Goal: Information Seeking & Learning: Learn about a topic

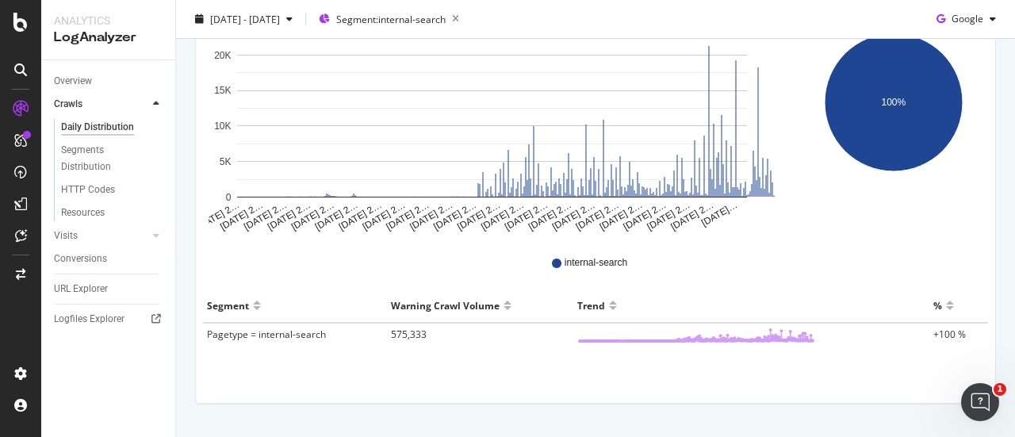
scroll to position [327, 0]
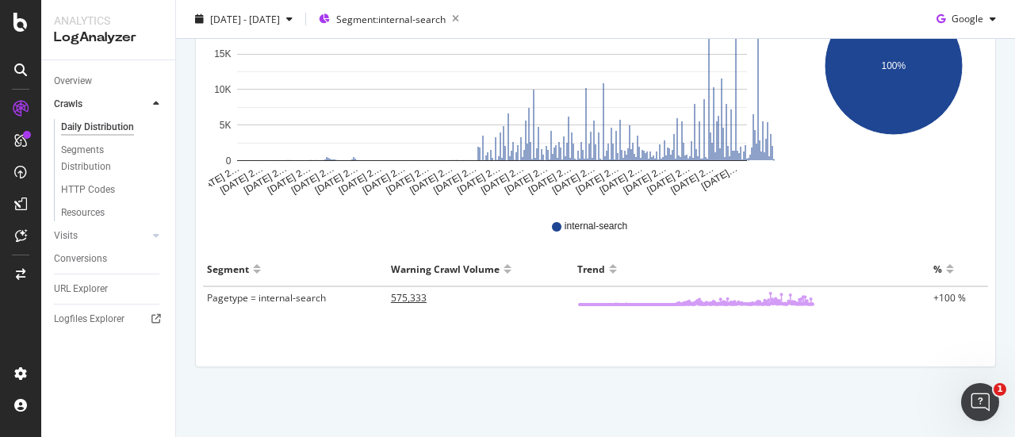
click at [409, 295] on span "575,333" at bounding box center [409, 297] width 36 height 13
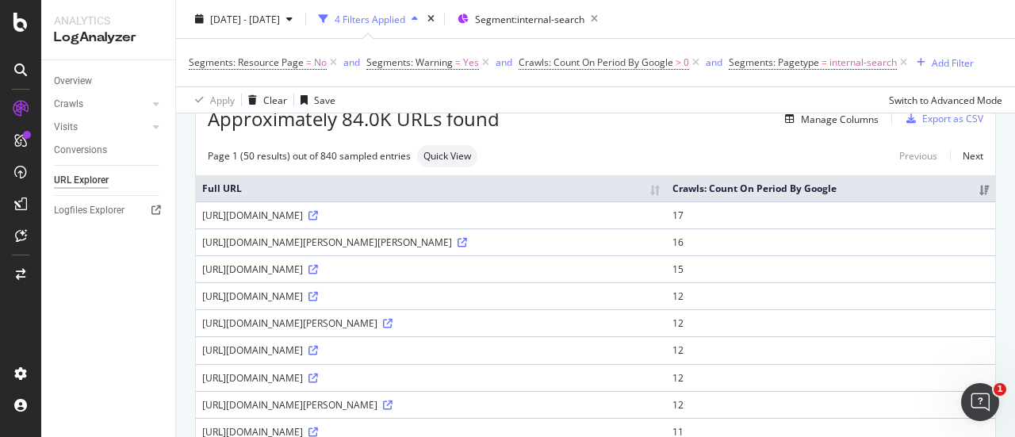
scroll to position [159, 0]
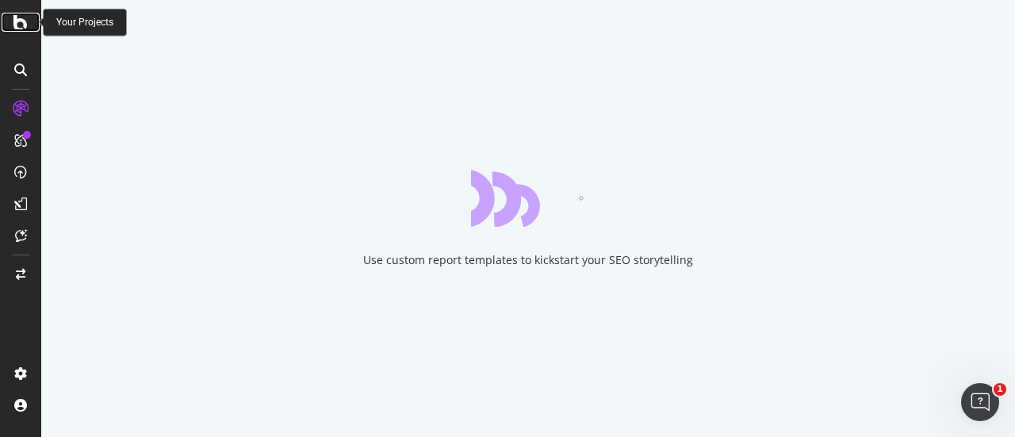
click at [17, 16] on icon at bounding box center [20, 22] width 14 height 19
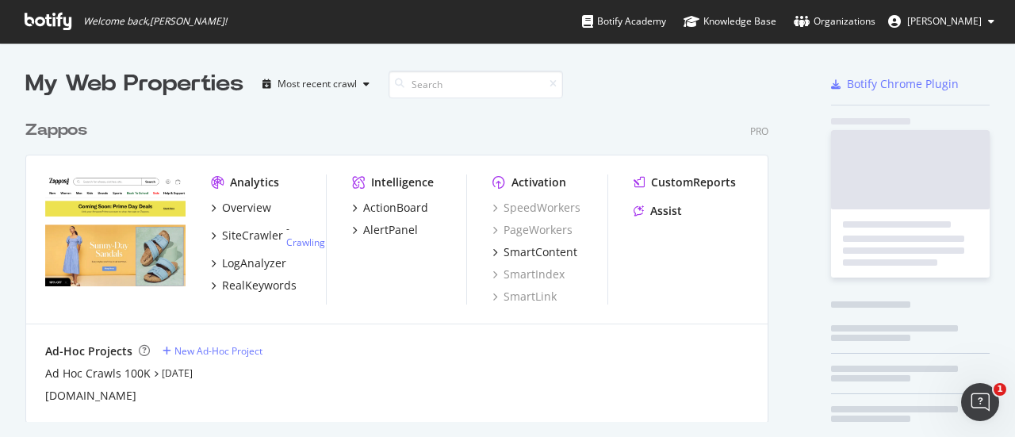
scroll to position [425, 990]
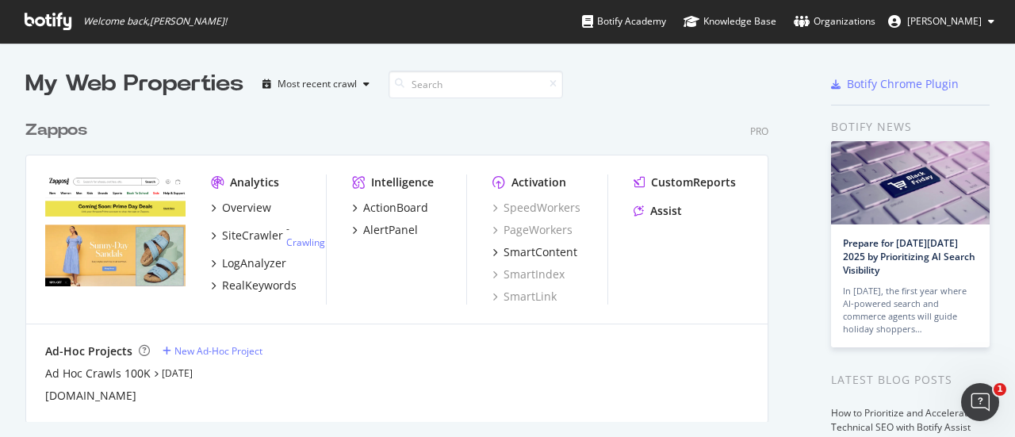
click at [61, 128] on div "Zappos" at bounding box center [56, 130] width 62 height 23
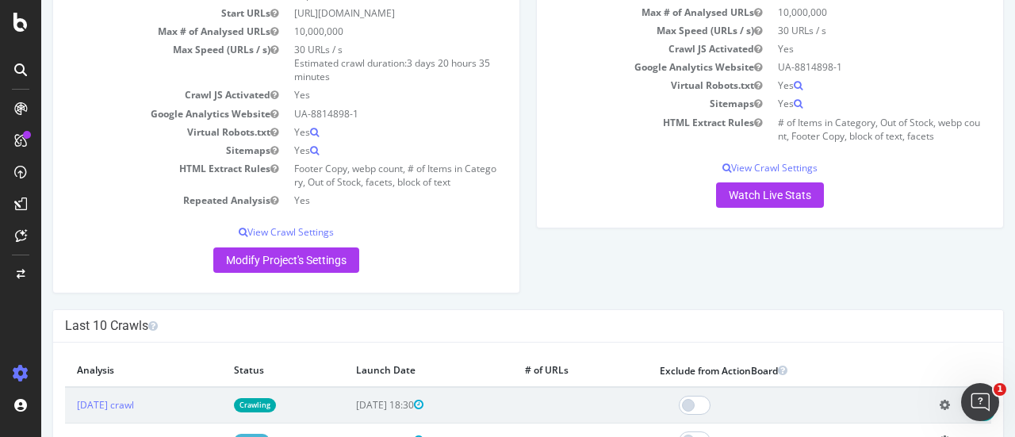
scroll to position [238, 0]
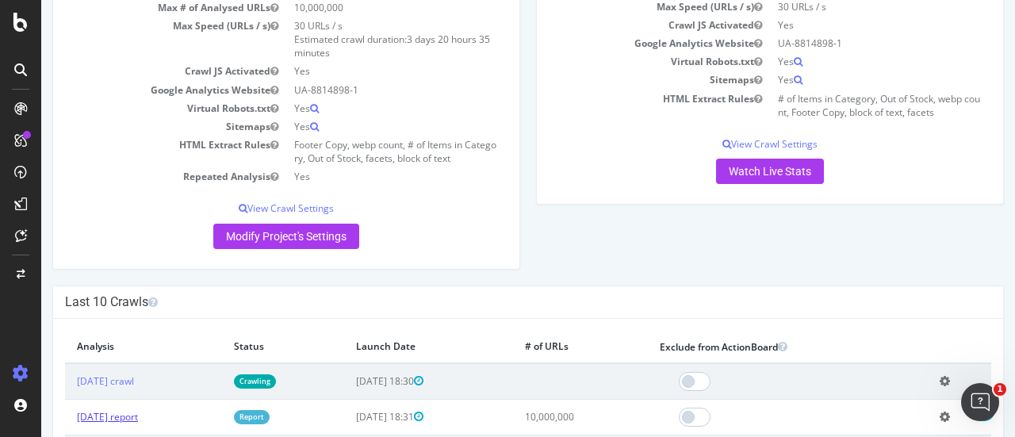
click at [138, 412] on link "[DATE] report" at bounding box center [107, 416] width 61 height 13
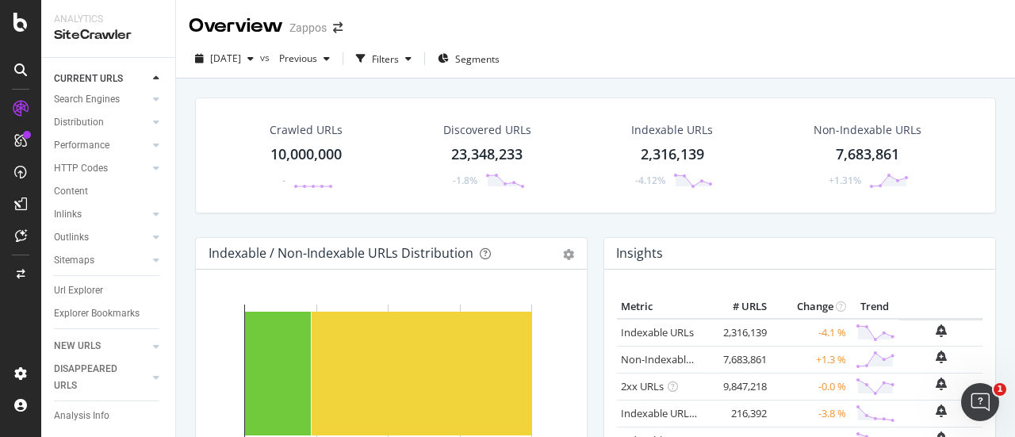
scroll to position [111, 0]
drag, startPoint x: 83, startPoint y: 278, endPoint x: 417, endPoint y: 222, distance: 338.4
click at [83, 282] on div "Url Explorer" at bounding box center [78, 290] width 49 height 17
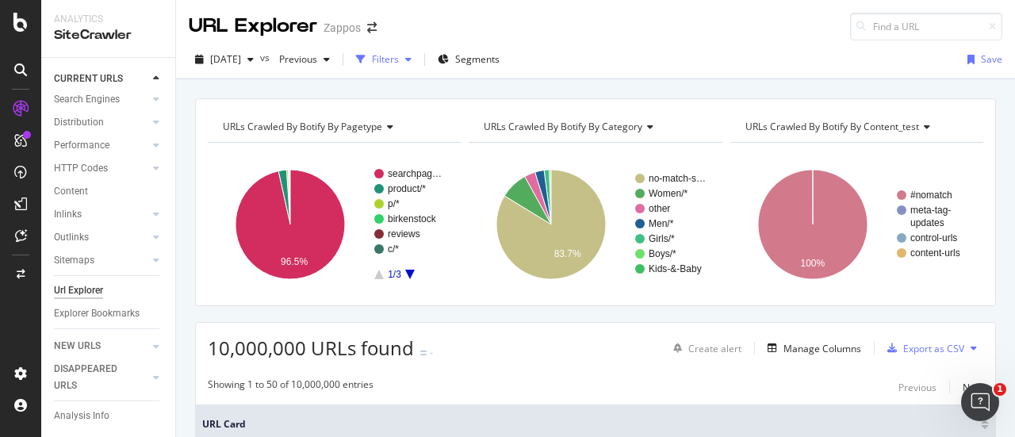
click at [411, 58] on icon "button" at bounding box center [408, 60] width 6 height 10
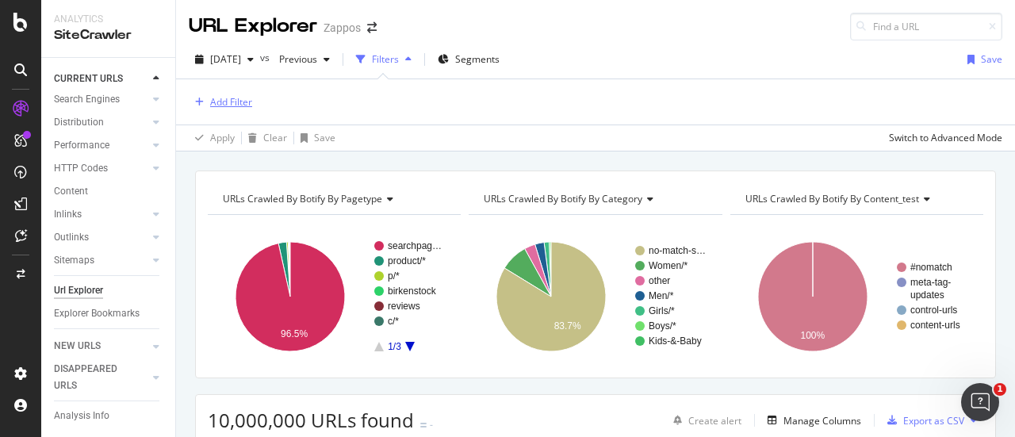
click at [236, 102] on div "Add Filter" at bounding box center [231, 101] width 42 height 13
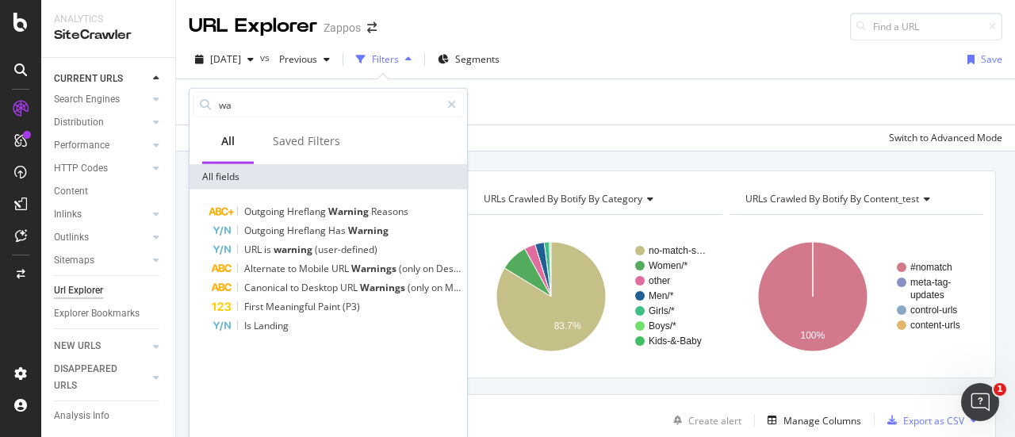
type input "w"
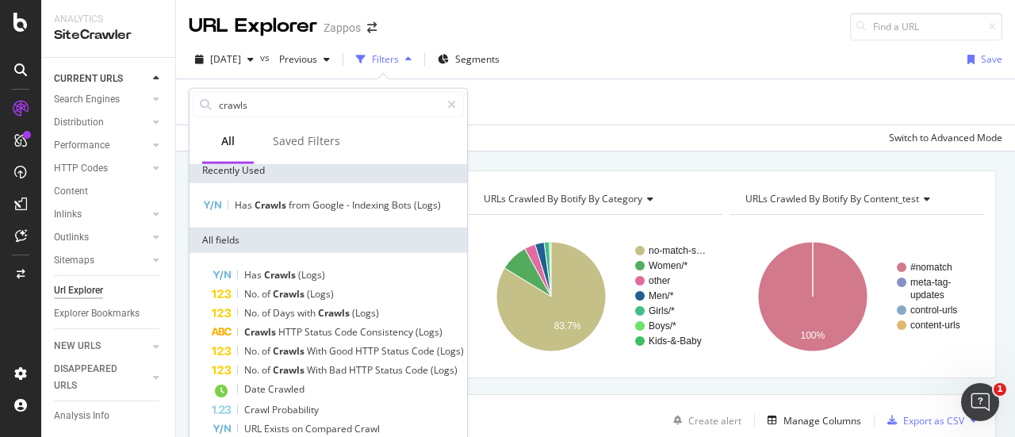
scroll to position [6, 0]
click at [298, 106] on input "crawls" at bounding box center [328, 105] width 223 height 24
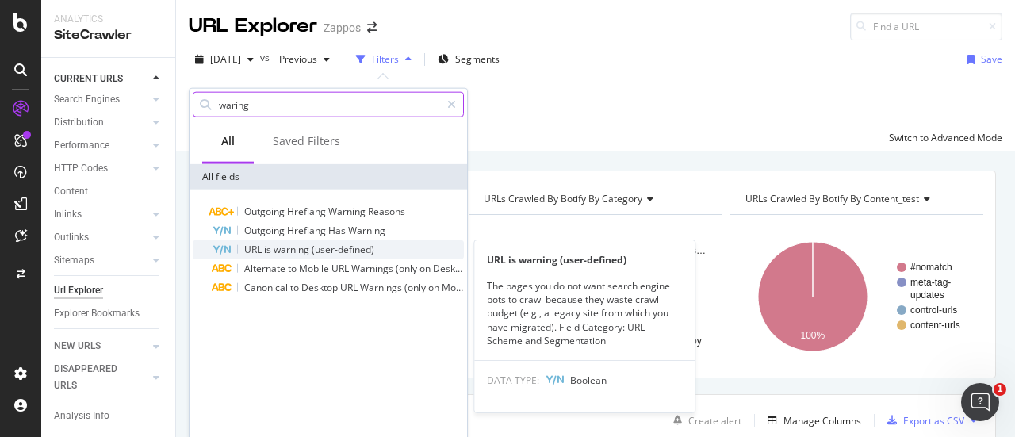
type input "waring"
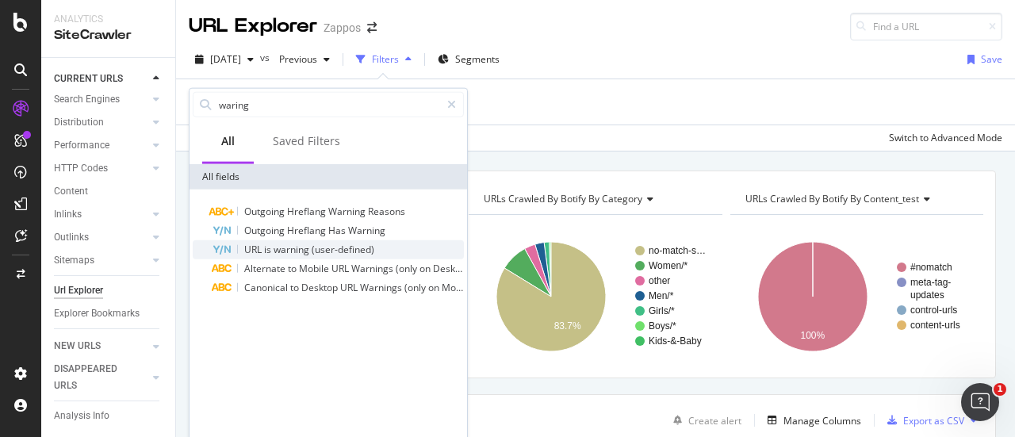
click at [350, 250] on span "(user-defined)" at bounding box center [343, 249] width 63 height 13
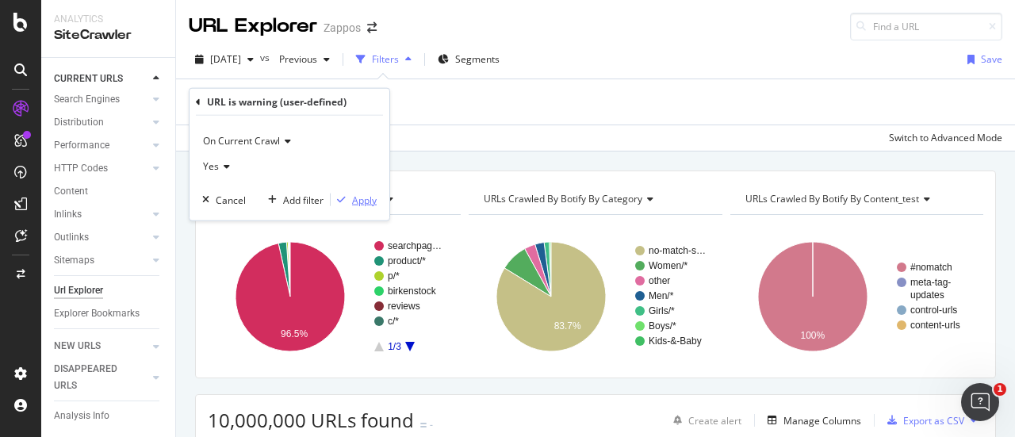
click at [358, 201] on div "Apply" at bounding box center [364, 199] width 25 height 13
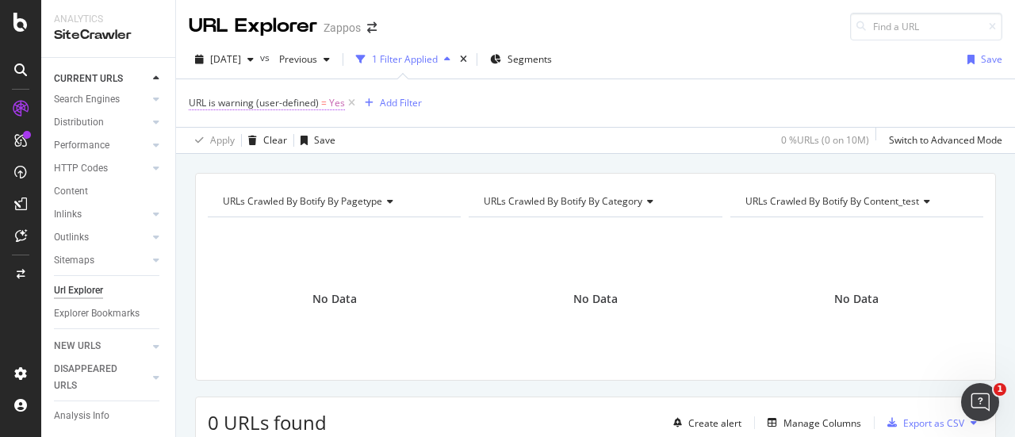
click at [312, 104] on span "URL is warning (user-defined)" at bounding box center [254, 102] width 130 height 13
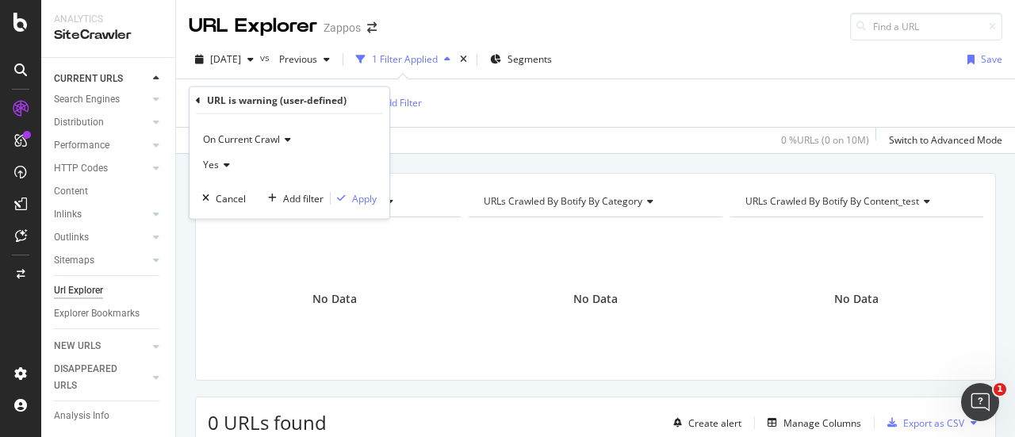
click at [469, 104] on div "URL is warning (user-defined) = Yes Add Filter" at bounding box center [595, 103] width 813 height 48
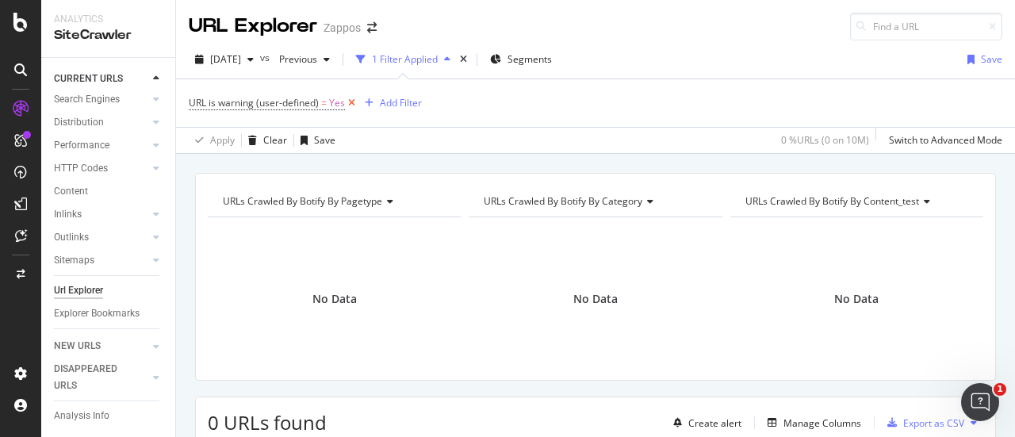
click at [346, 102] on icon at bounding box center [351, 103] width 13 height 16
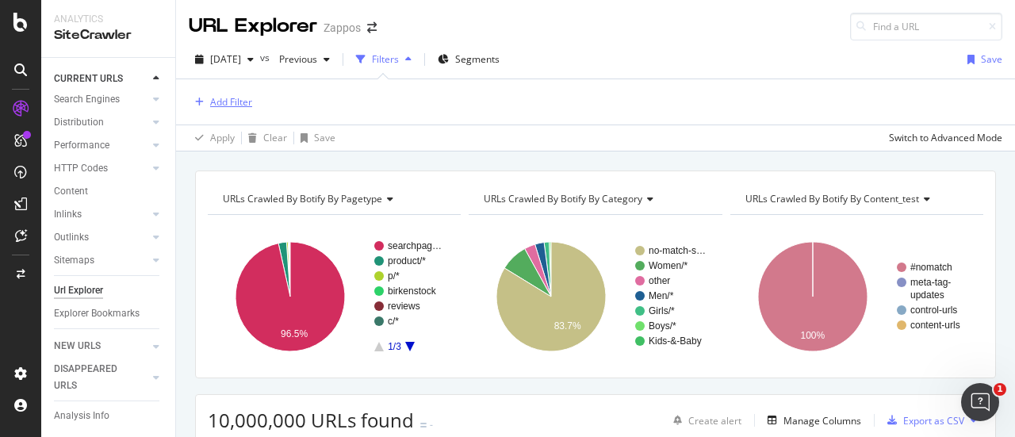
click at [224, 100] on div "Add Filter" at bounding box center [231, 101] width 42 height 13
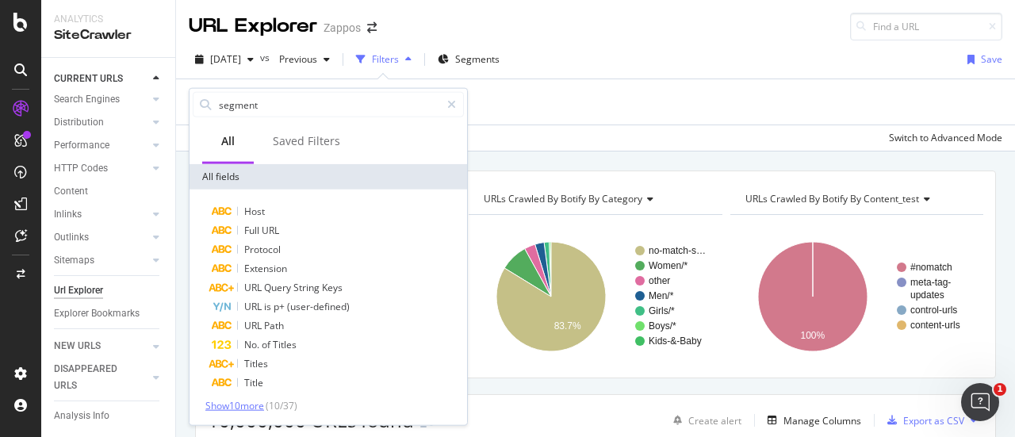
click at [247, 407] on span "Show 10 more" at bounding box center [234, 405] width 59 height 13
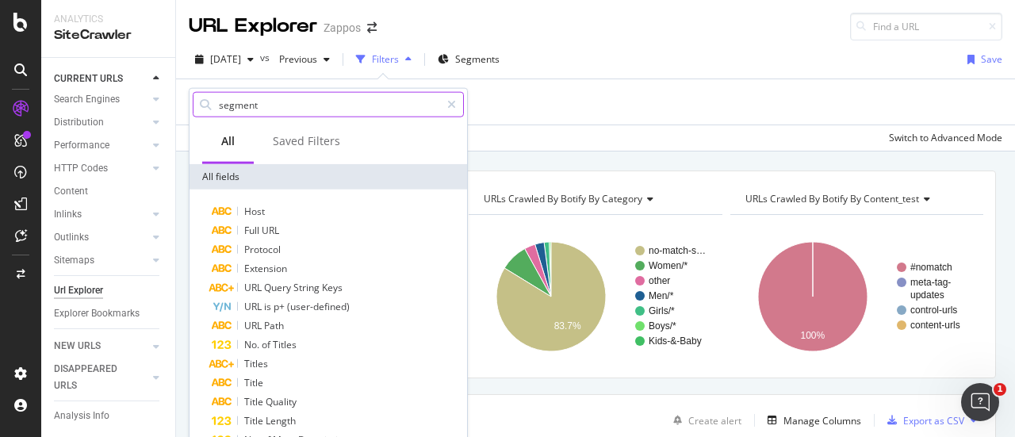
click at [316, 99] on input "segment" at bounding box center [328, 105] width 223 height 24
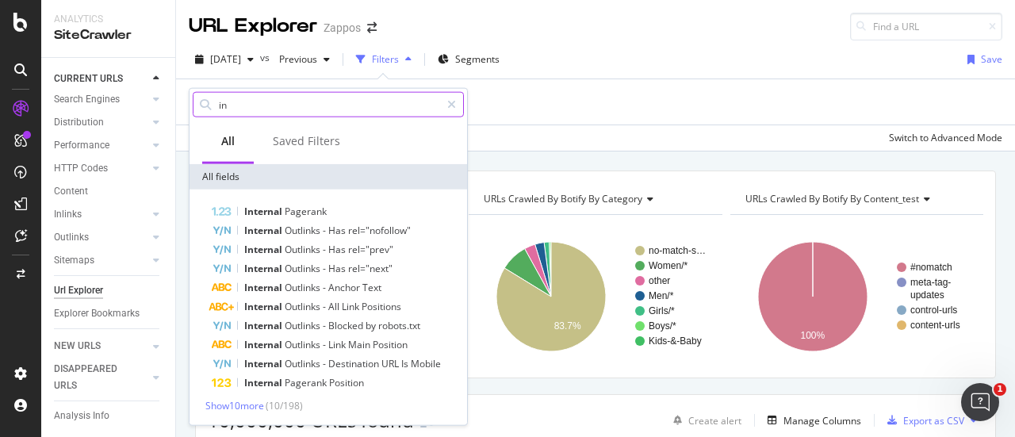
type input "i"
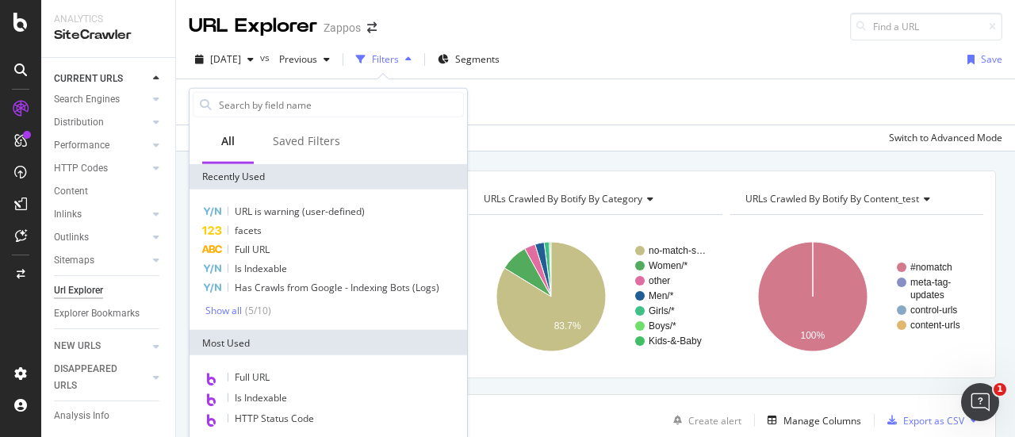
click at [642, 95] on div "Add Filter" at bounding box center [595, 101] width 813 height 45
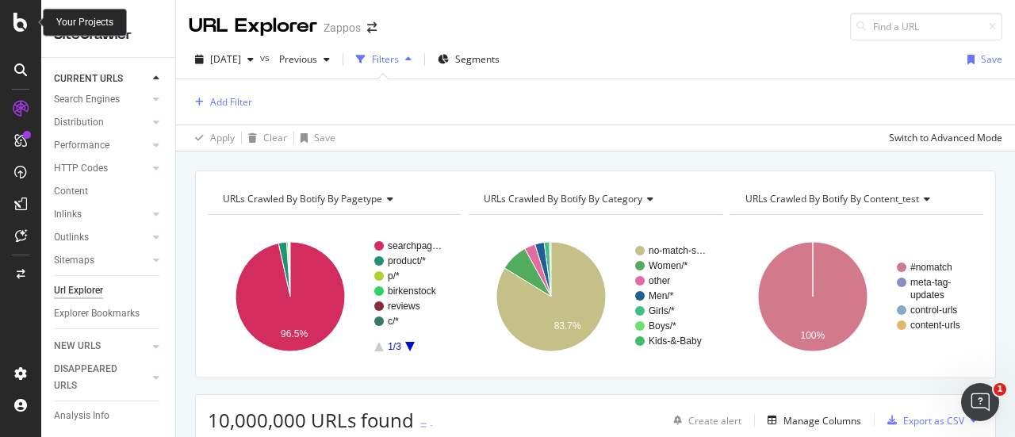
click at [21, 27] on icon at bounding box center [20, 22] width 14 height 19
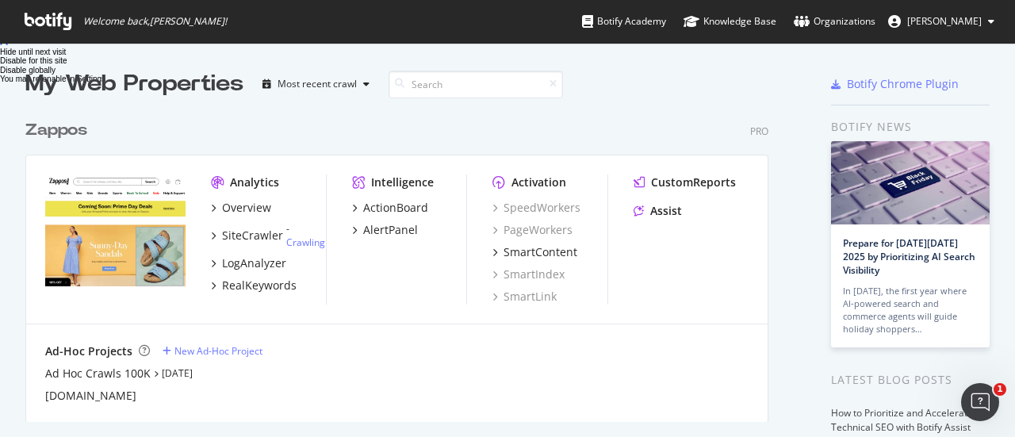
click at [56, 131] on div "Zappos" at bounding box center [56, 130] width 62 height 23
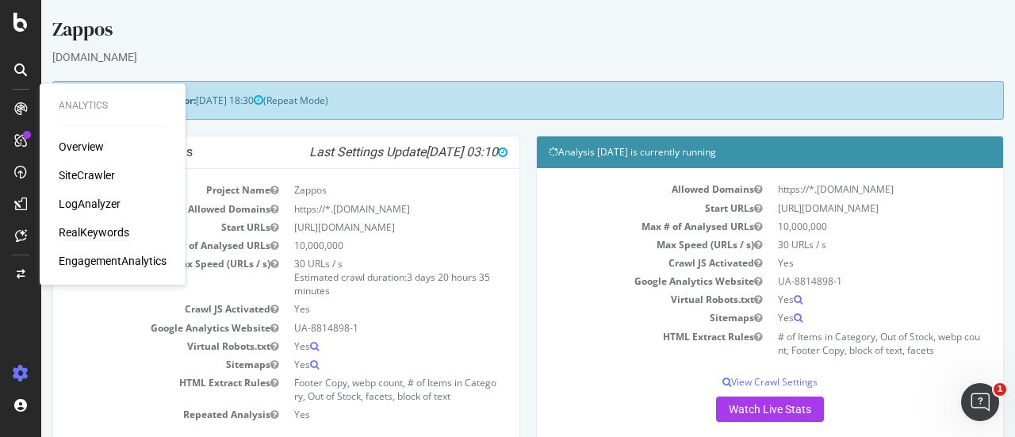
click at [102, 231] on div "RealKeywords" at bounding box center [94, 232] width 71 height 16
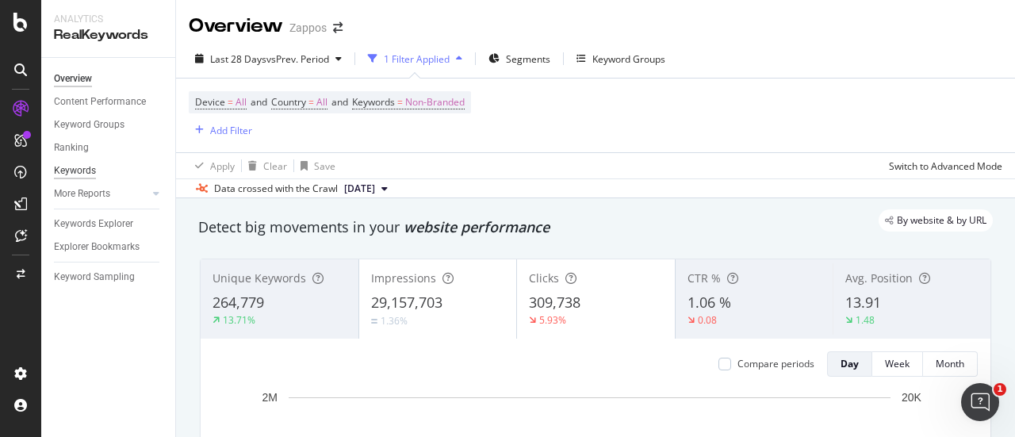
click at [87, 170] on div "Keywords" at bounding box center [75, 171] width 42 height 17
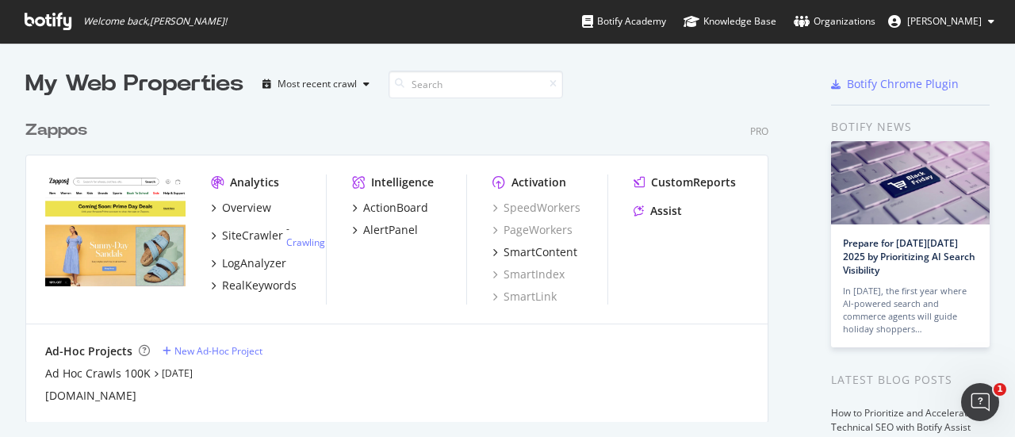
scroll to position [425, 990]
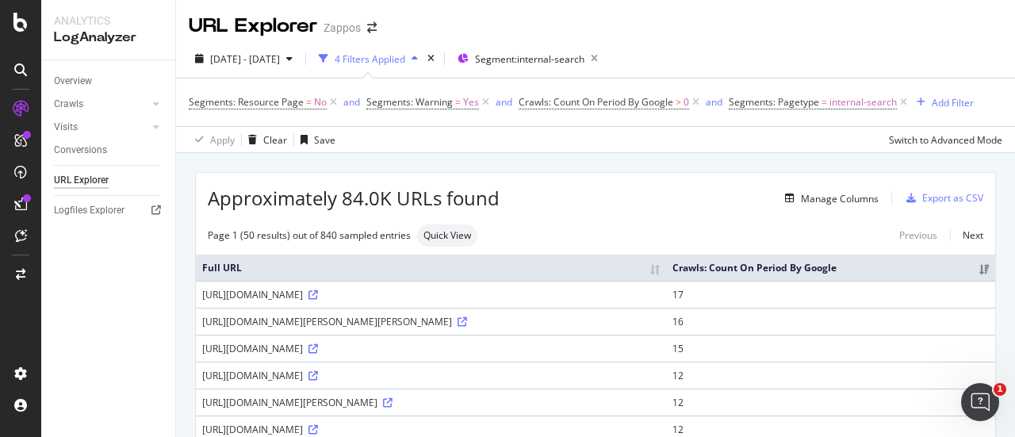
click at [733, 12] on div "URL Explorer Zappos" at bounding box center [595, 20] width 839 height 40
